Goal: Task Accomplishment & Management: Manage account settings

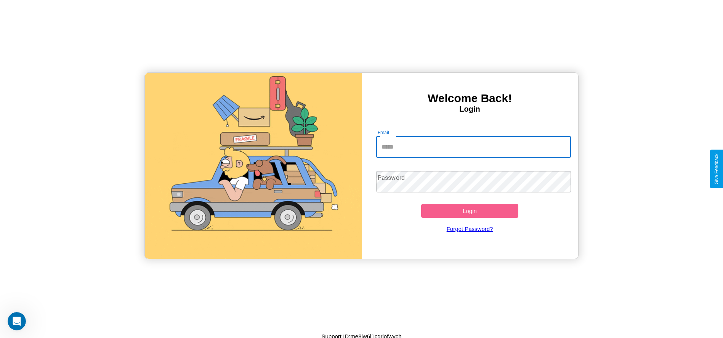
click at [473, 147] on input "Email" at bounding box center [473, 146] width 195 height 21
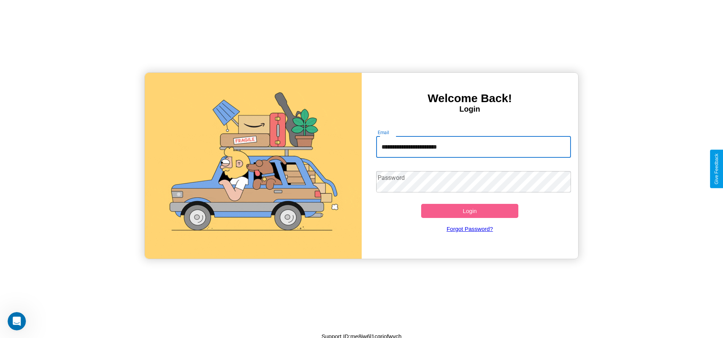
type input "**********"
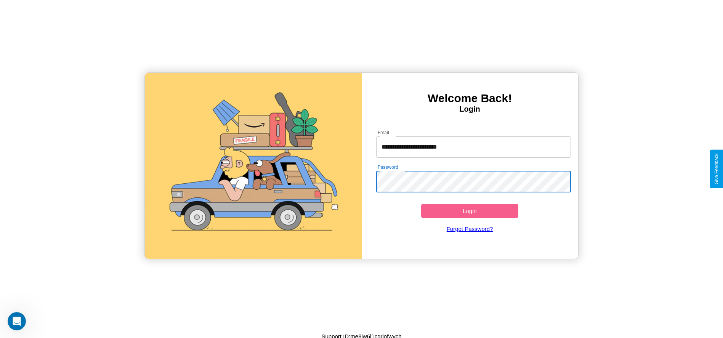
click at [470, 211] on button "Login" at bounding box center [470, 211] width 98 height 14
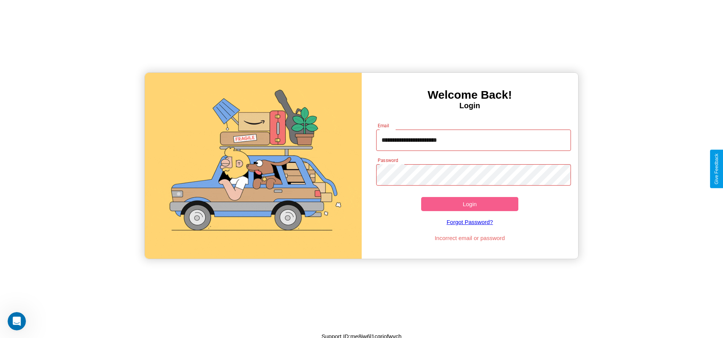
click at [470, 204] on button "Login" at bounding box center [470, 204] width 98 height 14
